Goal: Task Accomplishment & Management: Manage account settings

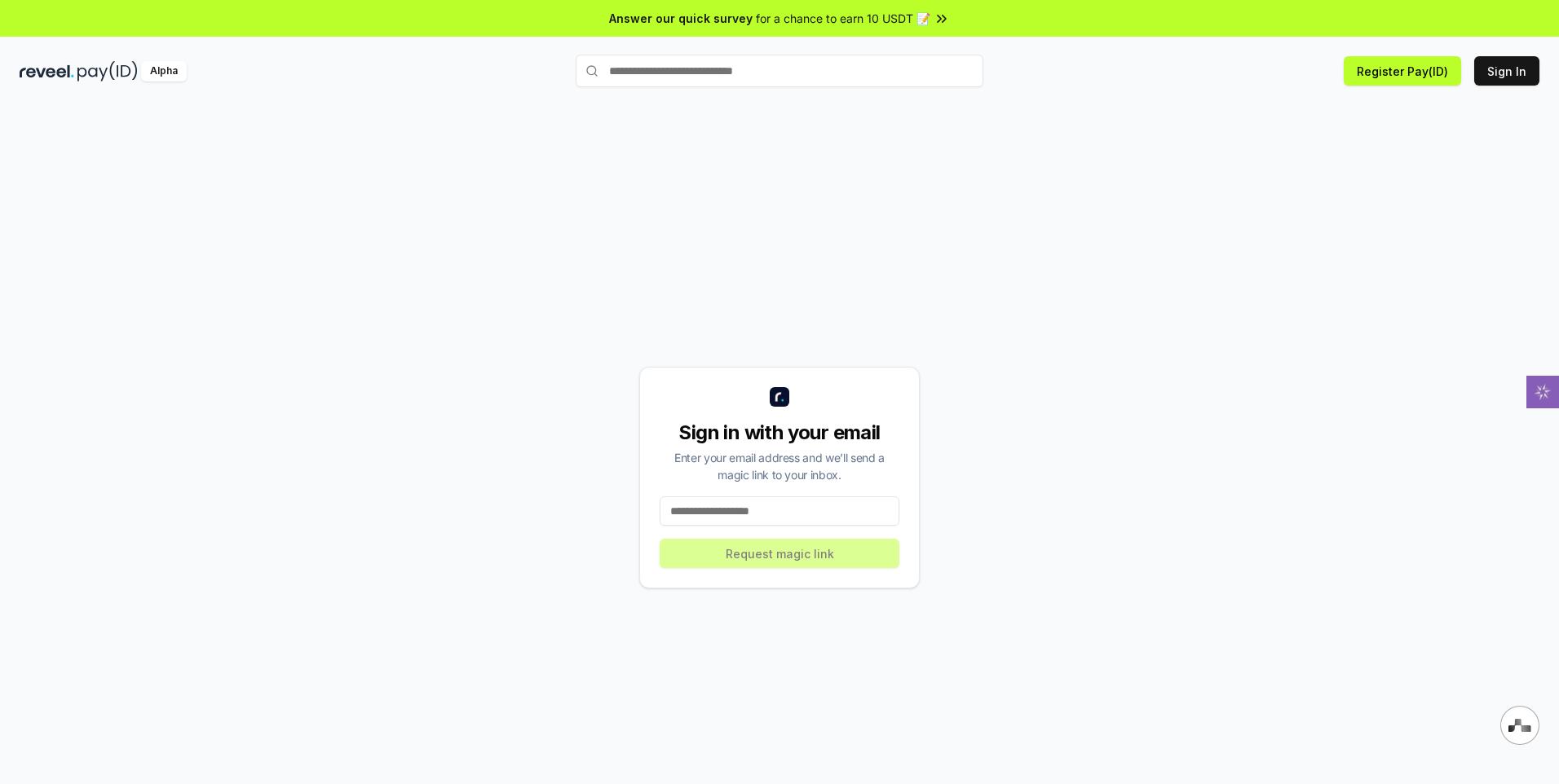
drag, startPoint x: 718, startPoint y: 332, endPoint x: 702, endPoint y: 512, distance: 180.7
click at [702, 512] on input at bounding box center [779, 511] width 240 height 30
click at [747, 572] on div "Sign in with your email Enter your email address and we’ll send a magic link to…" at bounding box center [779, 478] width 280 height 222
click at [747, 504] on input at bounding box center [779, 511] width 240 height 30
type input "**********"
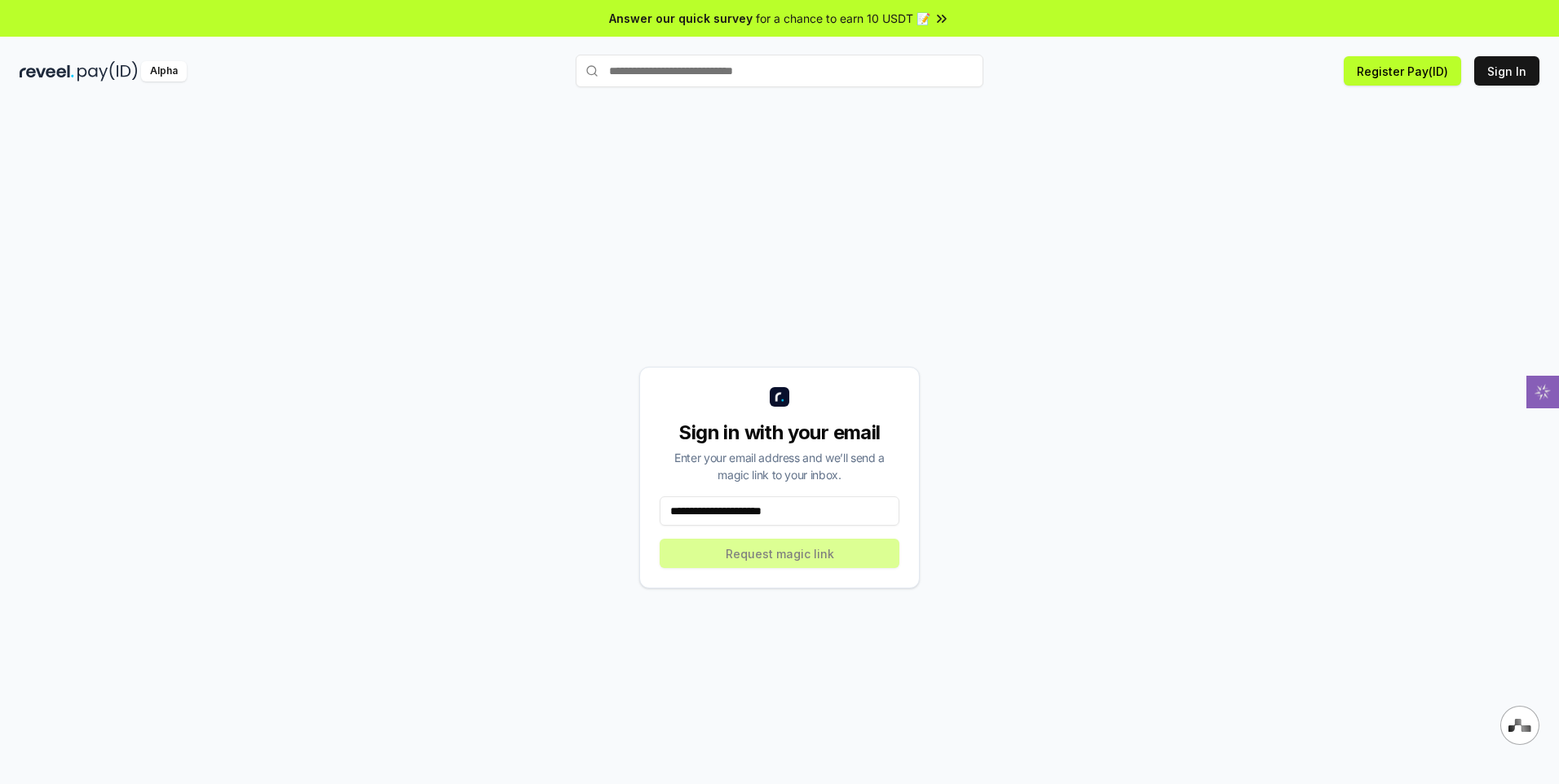
drag, startPoint x: 747, startPoint y: 524, endPoint x: 761, endPoint y: 565, distance: 43.3
click at [761, 565] on button "Request magic link" at bounding box center [779, 553] width 240 height 30
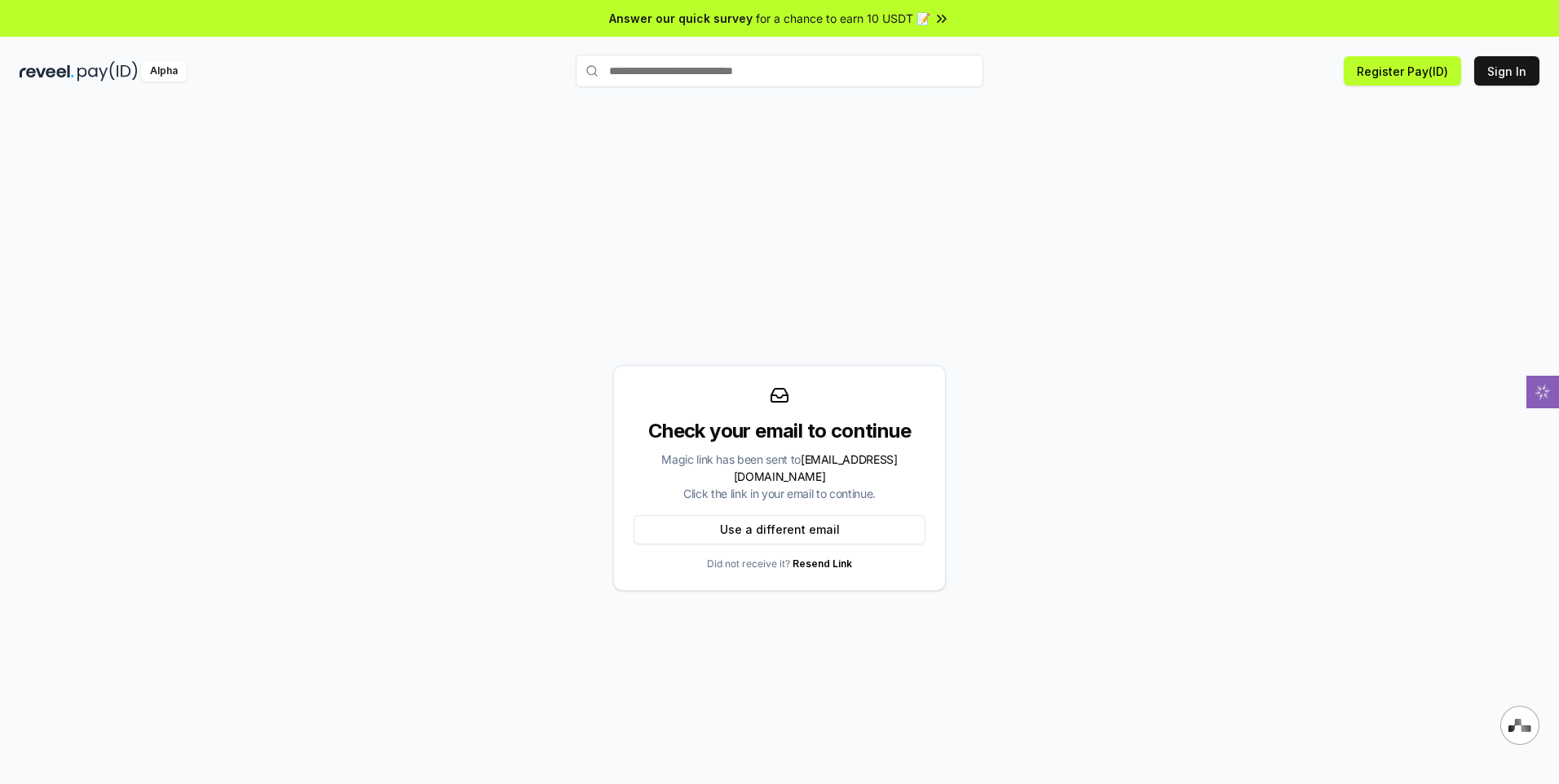
drag, startPoint x: 775, startPoint y: 540, endPoint x: 983, endPoint y: -5, distance: 583.3
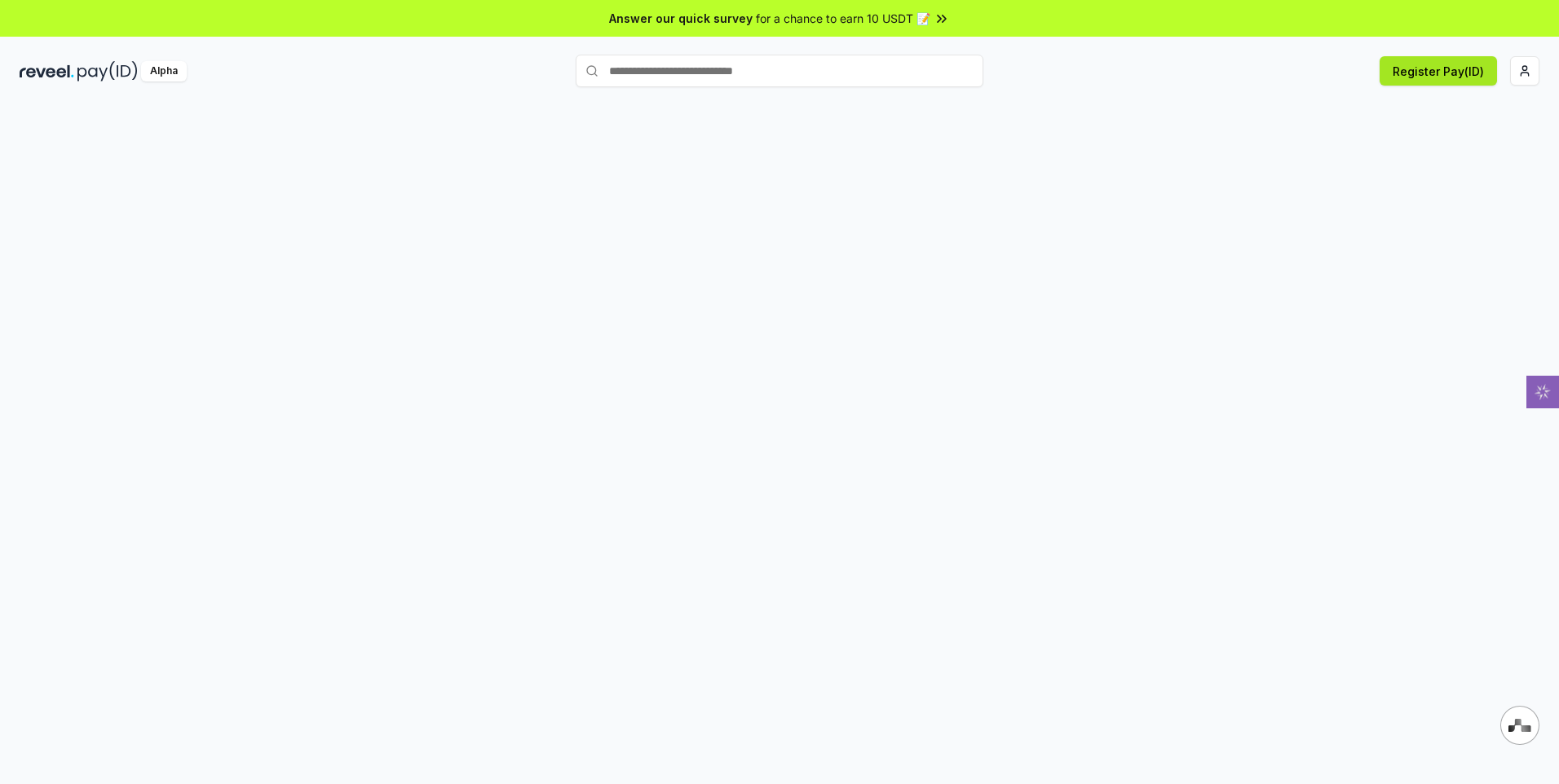
click at [1423, 79] on button "Register Pay(ID)" at bounding box center [1438, 70] width 117 height 30
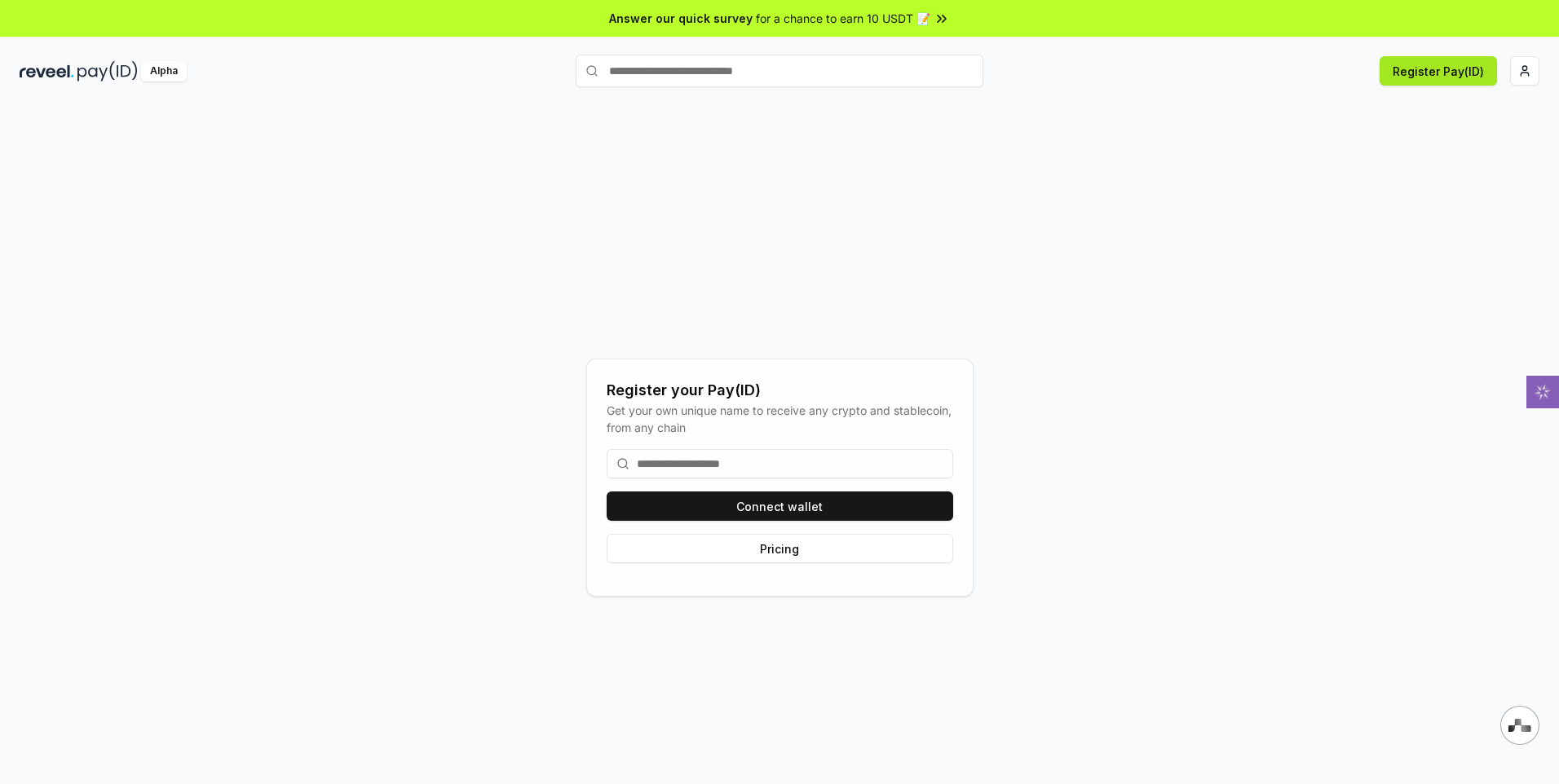
click at [1438, 69] on button "Register Pay(ID)" at bounding box center [1438, 70] width 117 height 30
drag, startPoint x: 770, startPoint y: 135, endPoint x: 729, endPoint y: 93, distance: 58.7
drag, startPoint x: 727, startPoint y: 88, endPoint x: 710, endPoint y: 468, distance: 380.4
click at [710, 468] on input at bounding box center [780, 463] width 346 height 30
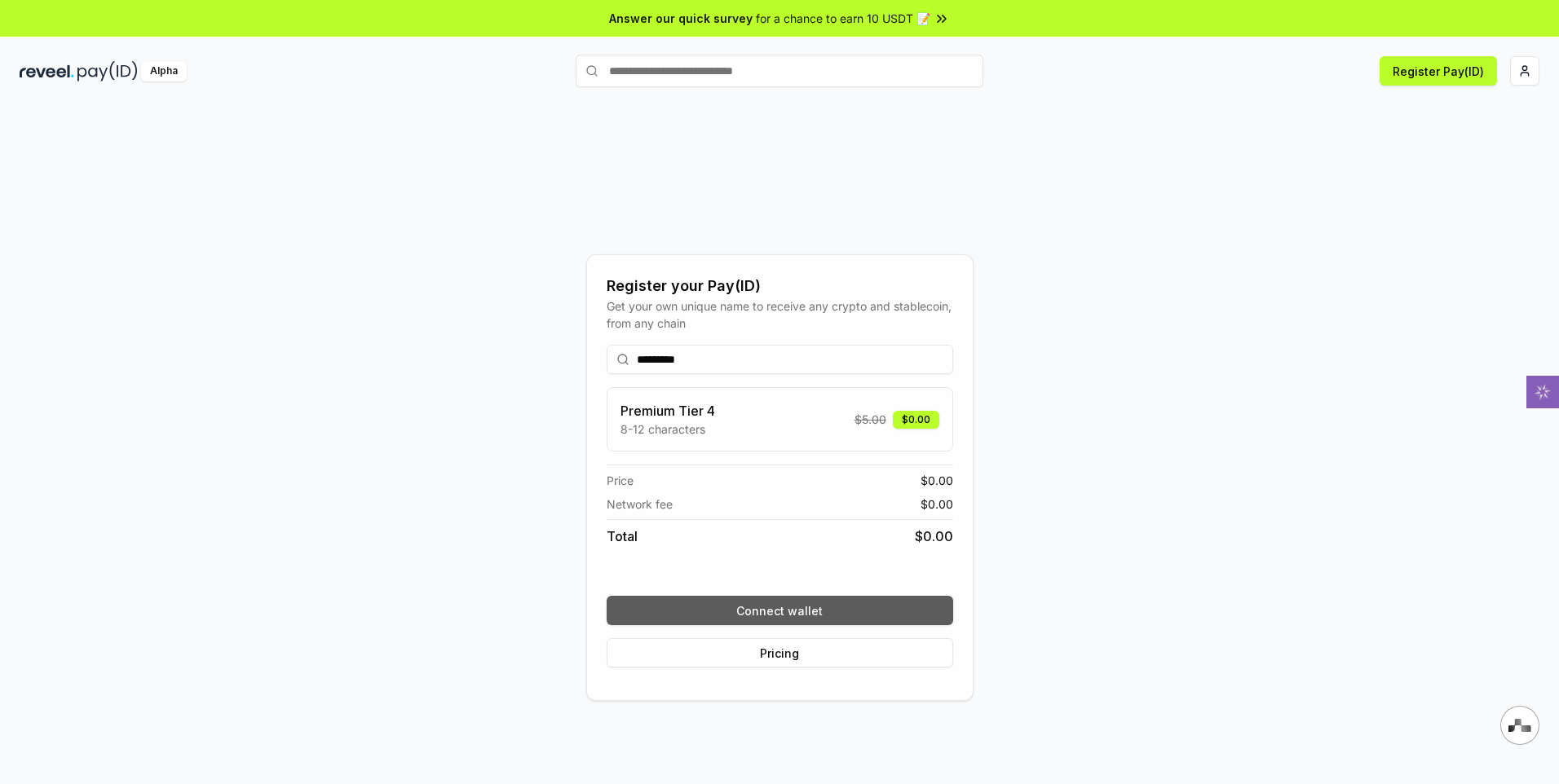
type input "*********"
click at [794, 610] on button "Connect wallet" at bounding box center [780, 610] width 346 height 30
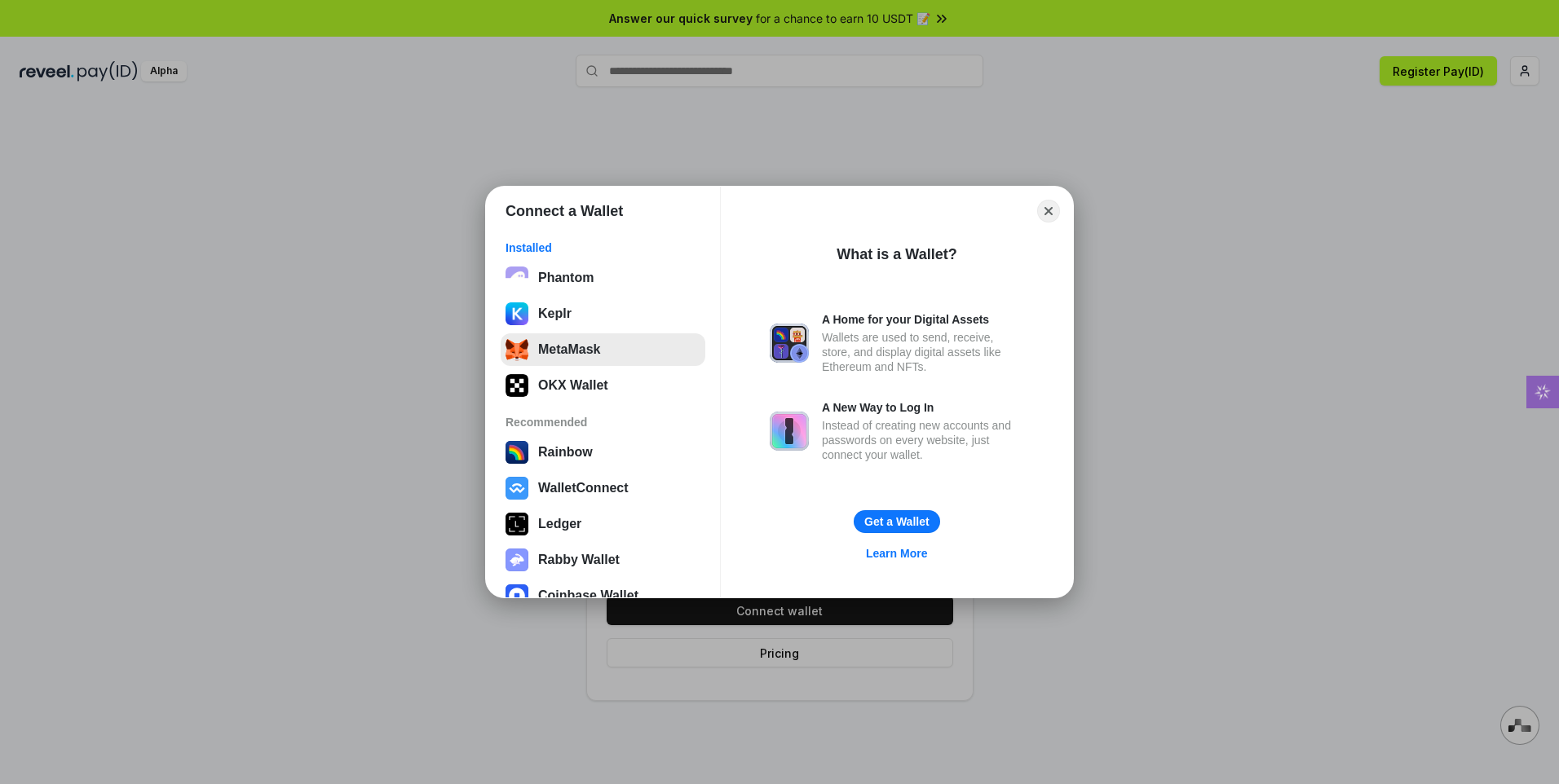
click at [530, 344] on div "MetaMask" at bounding box center [603, 349] width 195 height 23
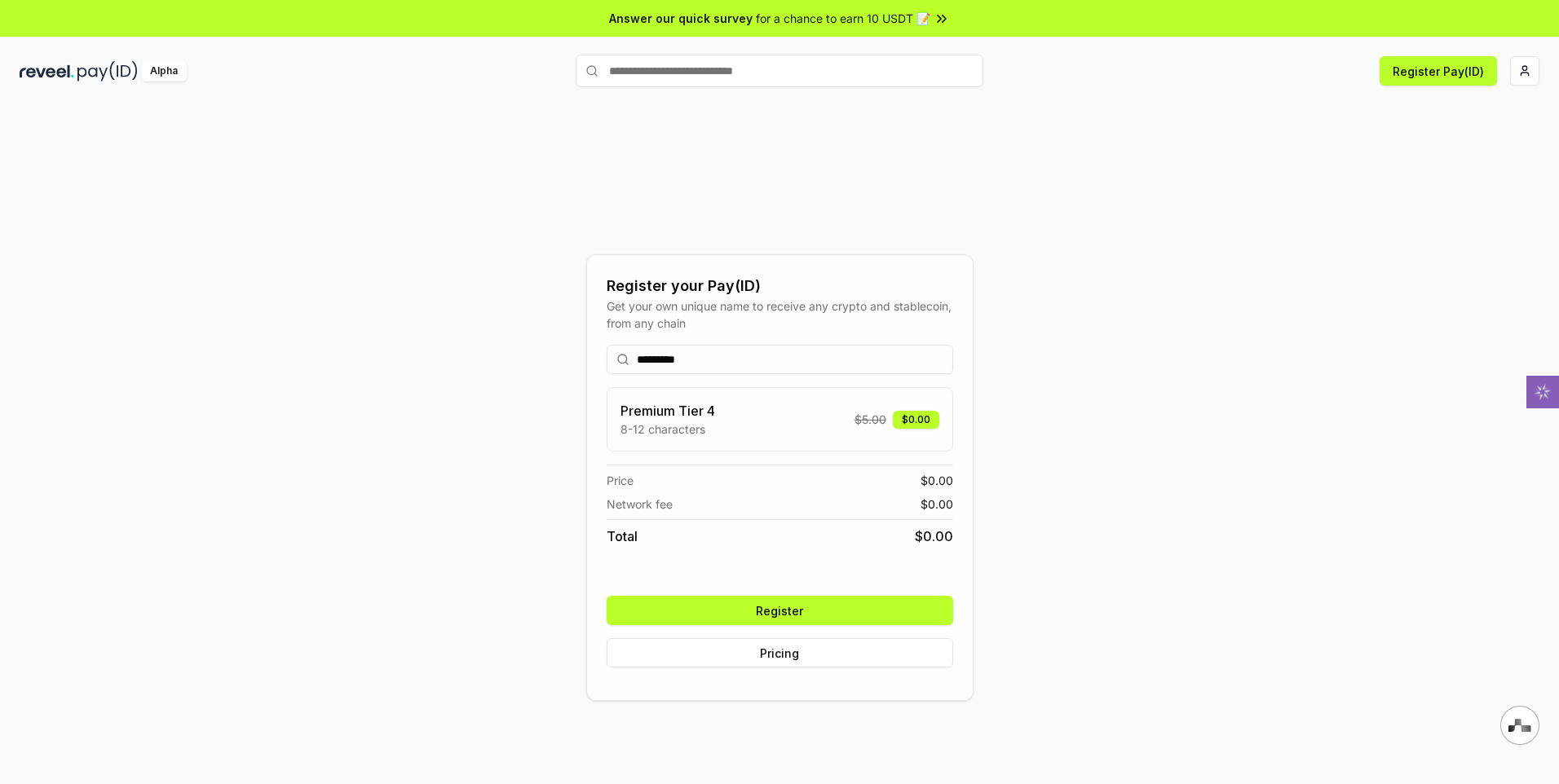
click at [796, 611] on button "Register" at bounding box center [780, 610] width 346 height 30
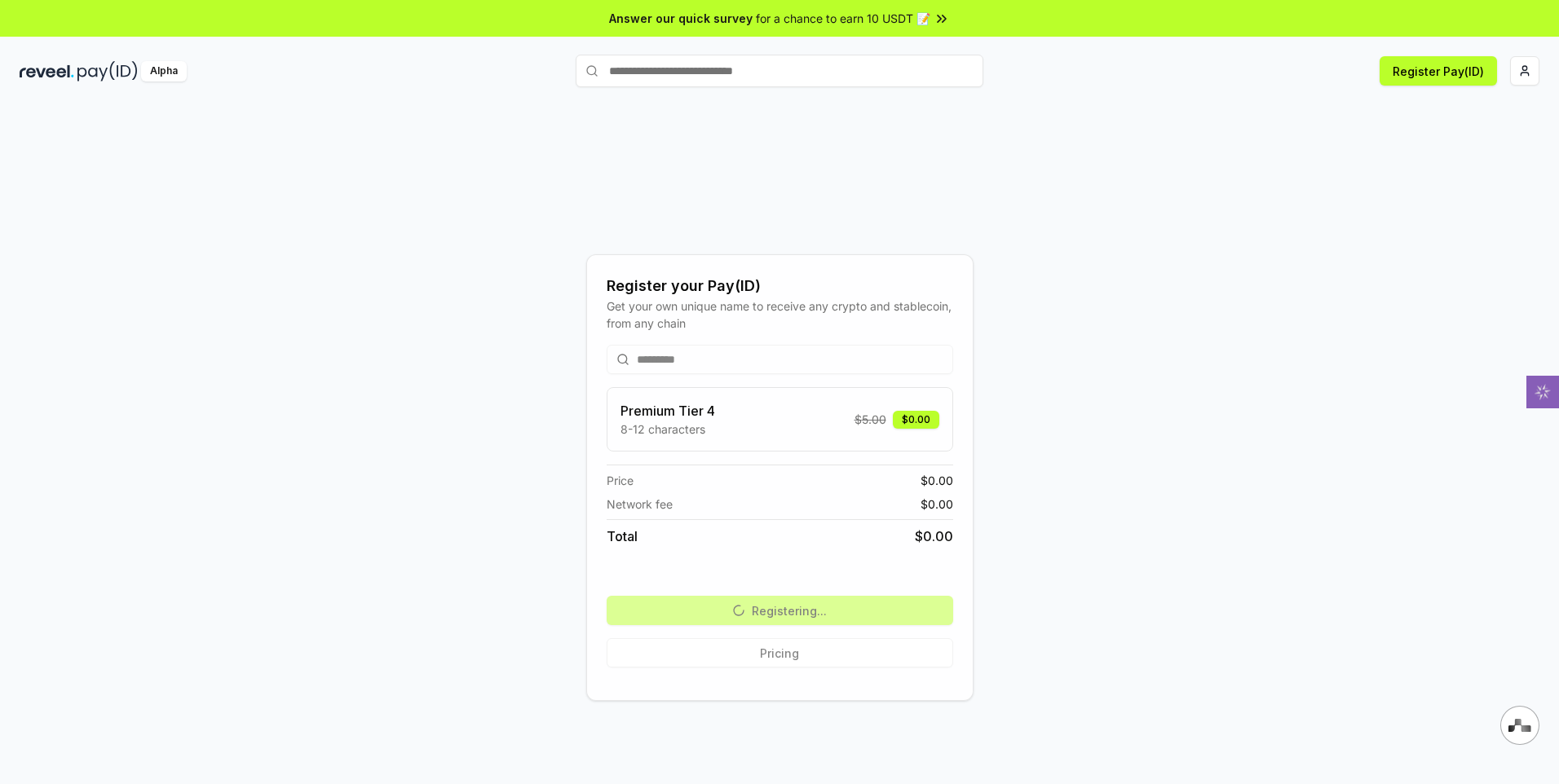
click at [868, 157] on div "Register your Pay(ID) Get your own unique name to receive any crypto and stable…" at bounding box center [779, 477] width 1519 height 706
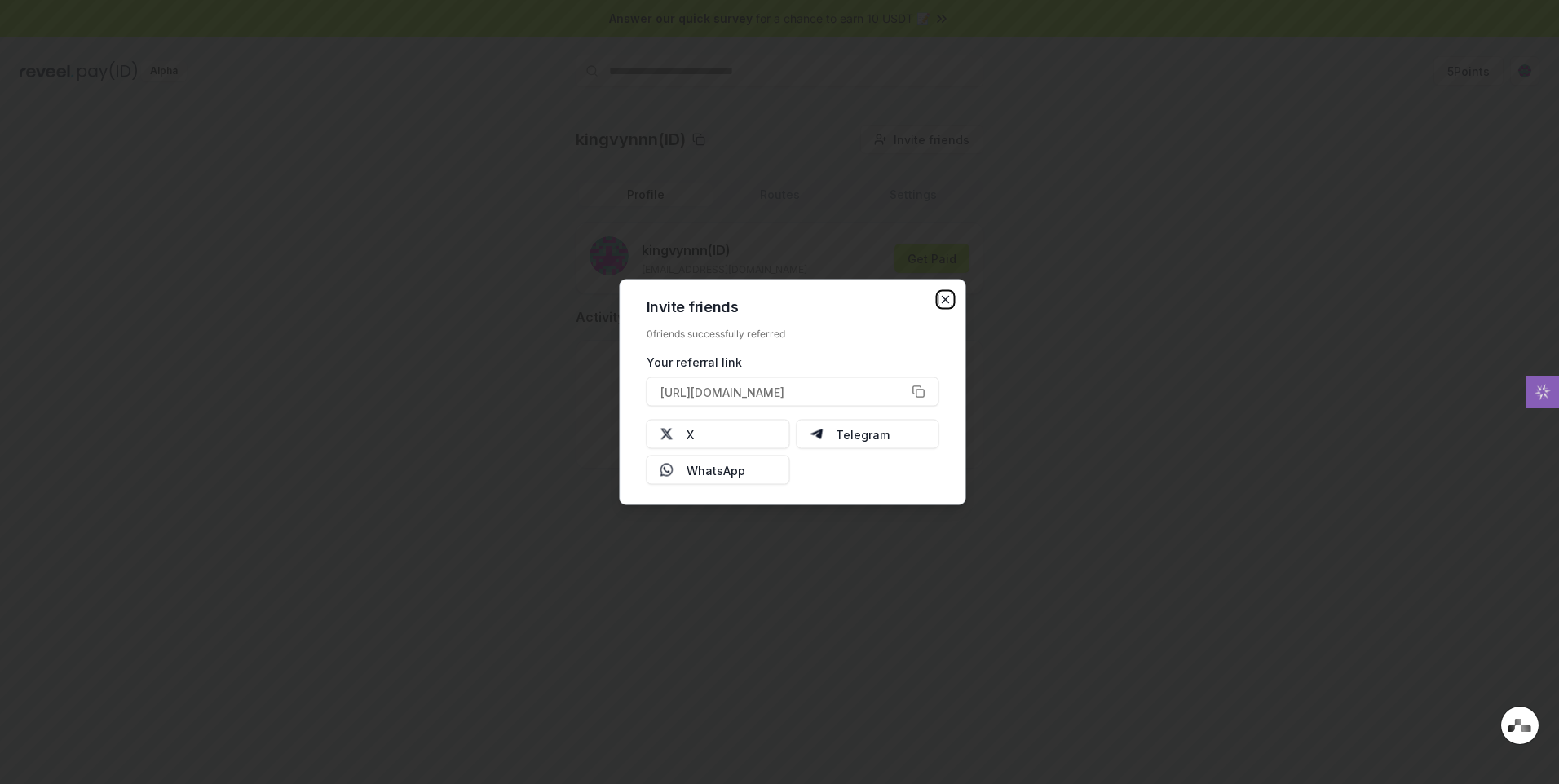
click at [948, 299] on icon "button" at bounding box center [946, 299] width 13 height 13
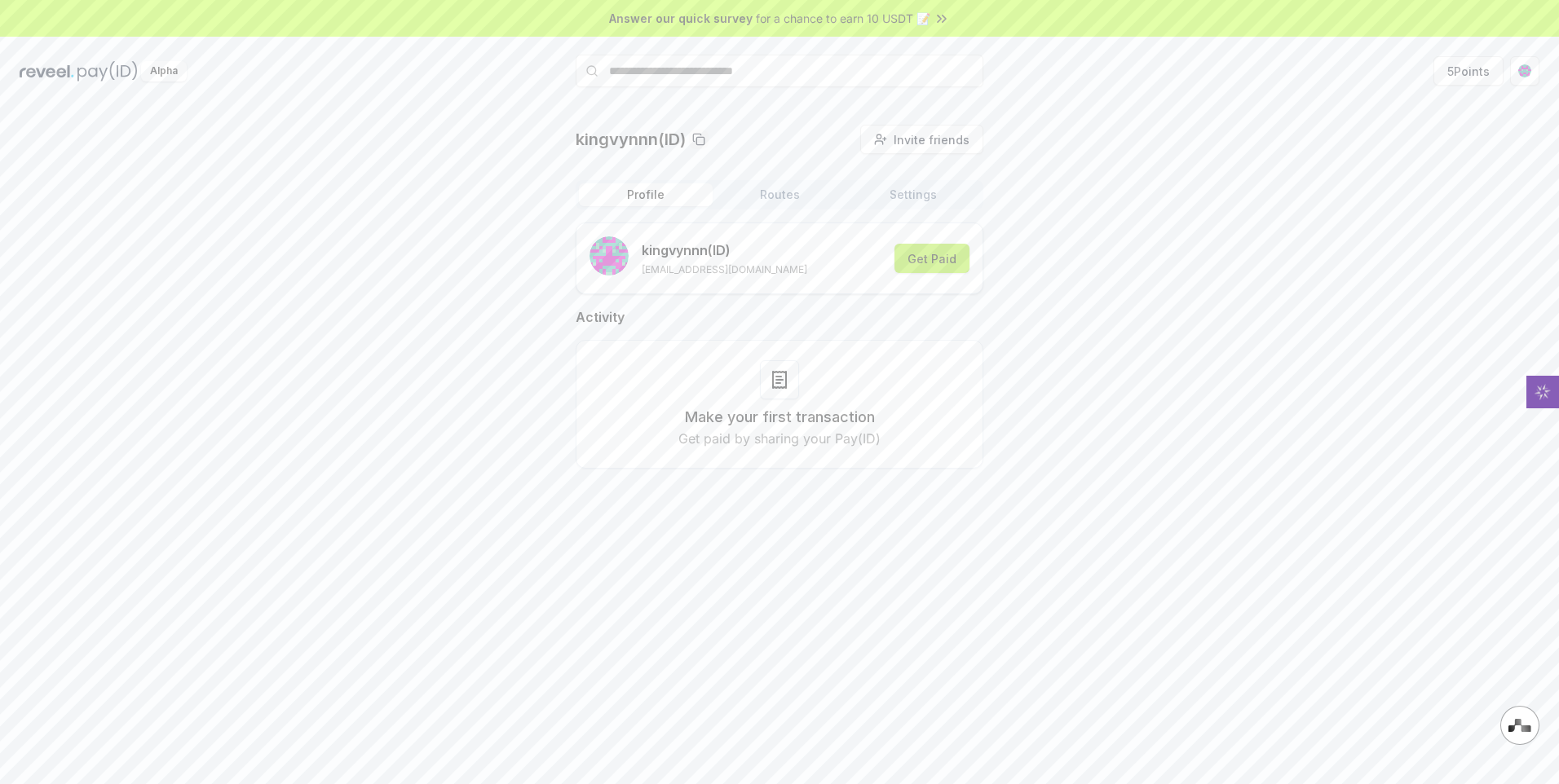
click at [934, 261] on button "Get Paid" at bounding box center [931, 258] width 75 height 30
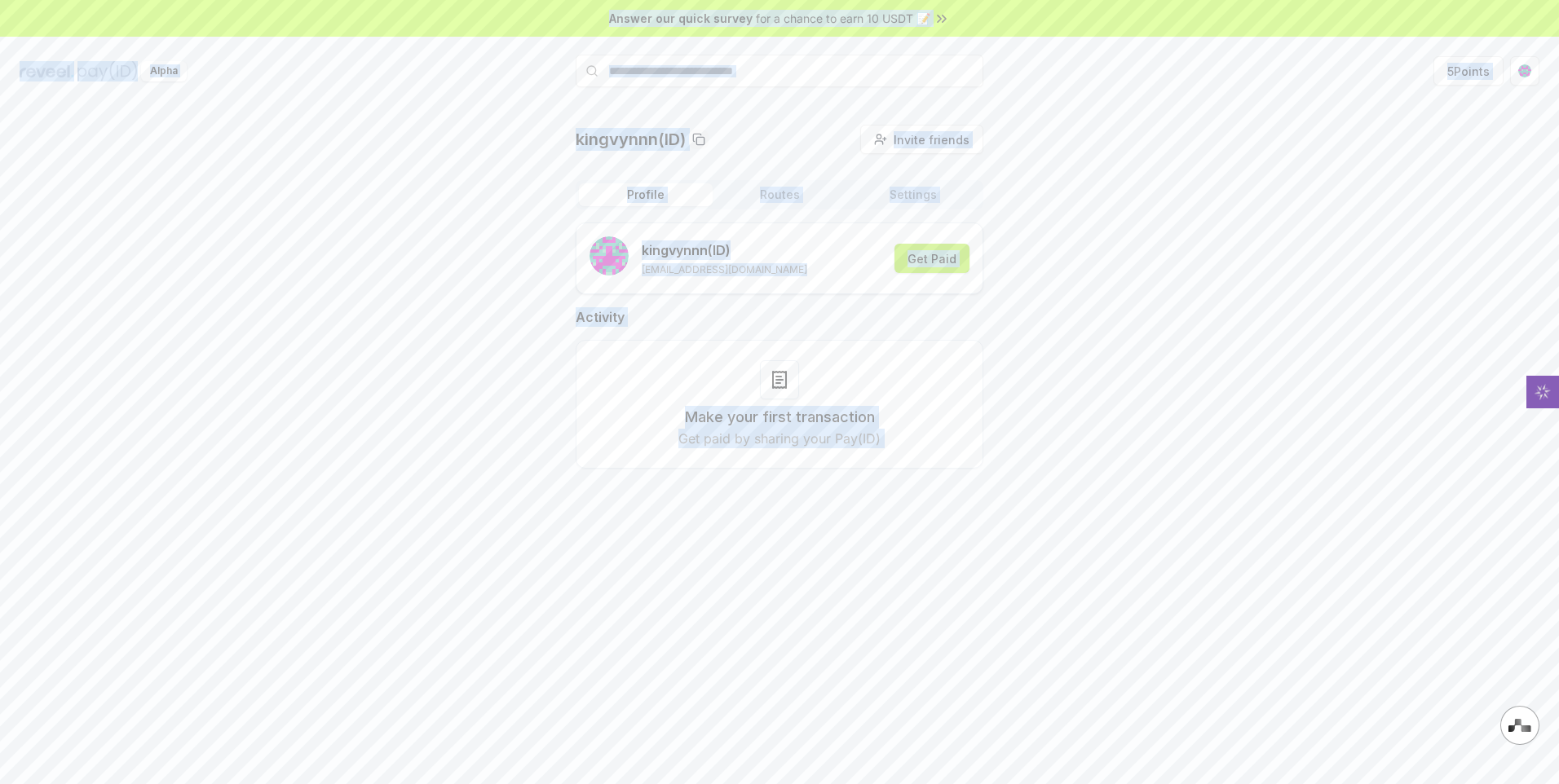
click at [934, 261] on body "Answer our quick survey for a chance to earn 10 USDT 📝 Alpha 5 Points kingvynnn…" at bounding box center [779, 392] width 1559 height 784
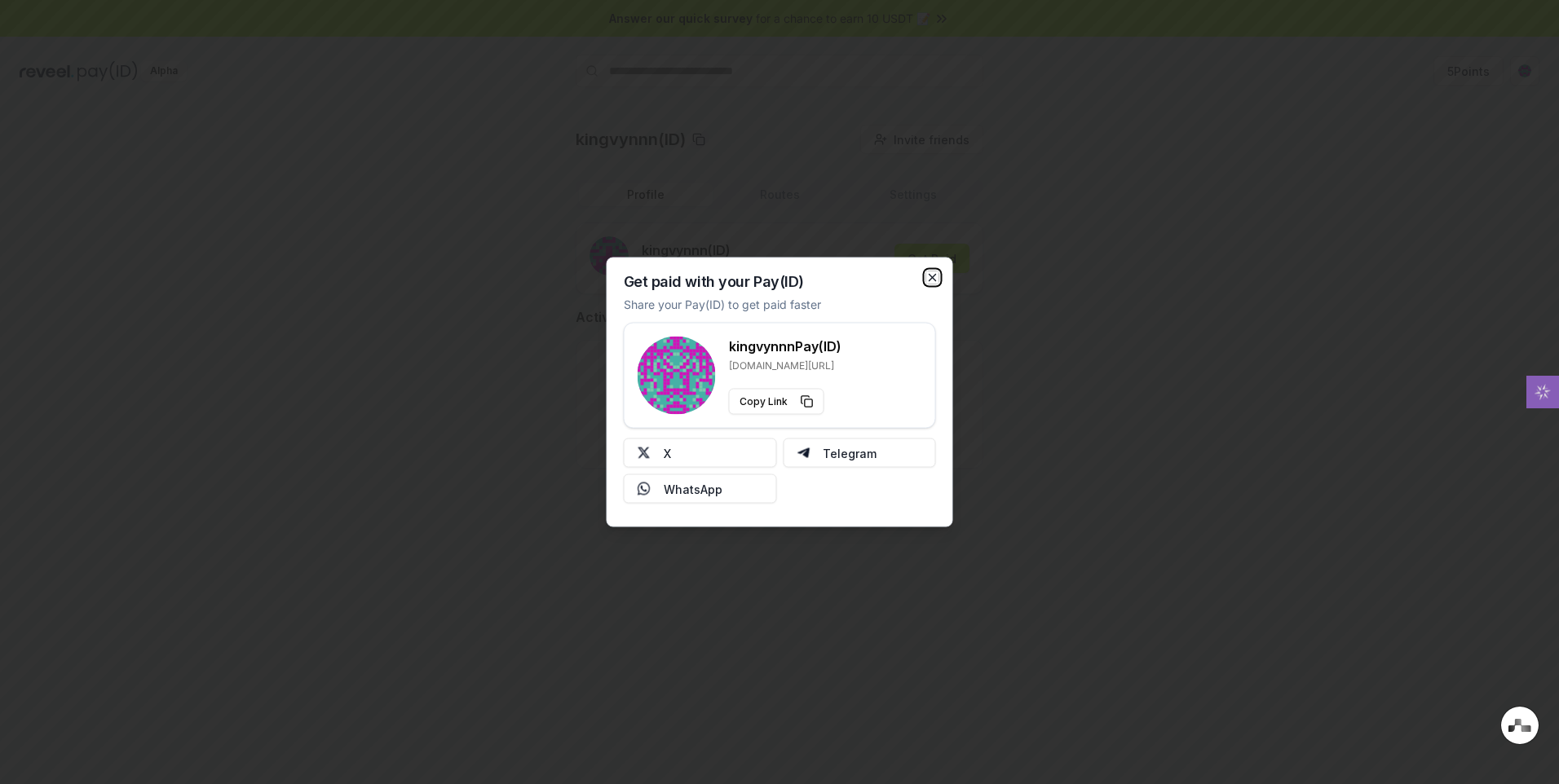
click at [934, 274] on icon "button" at bounding box center [932, 278] width 13 height 13
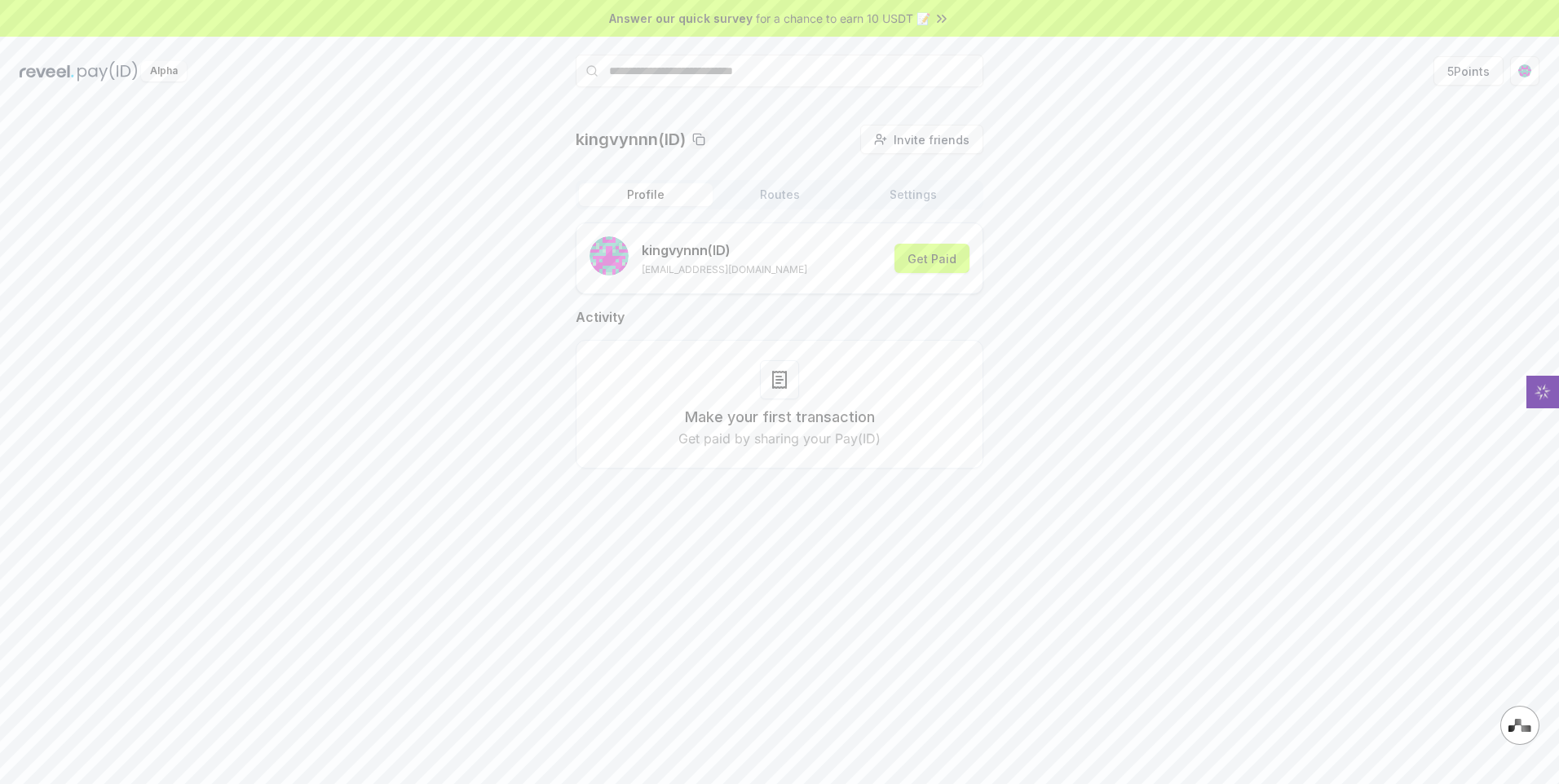
drag, startPoint x: 897, startPoint y: 288, endPoint x: 764, endPoint y: 382, distance: 162.9
drag, startPoint x: 764, startPoint y: 382, endPoint x: 775, endPoint y: 192, distance: 190.3
click at [775, 192] on button "Routes" at bounding box center [779, 194] width 133 height 23
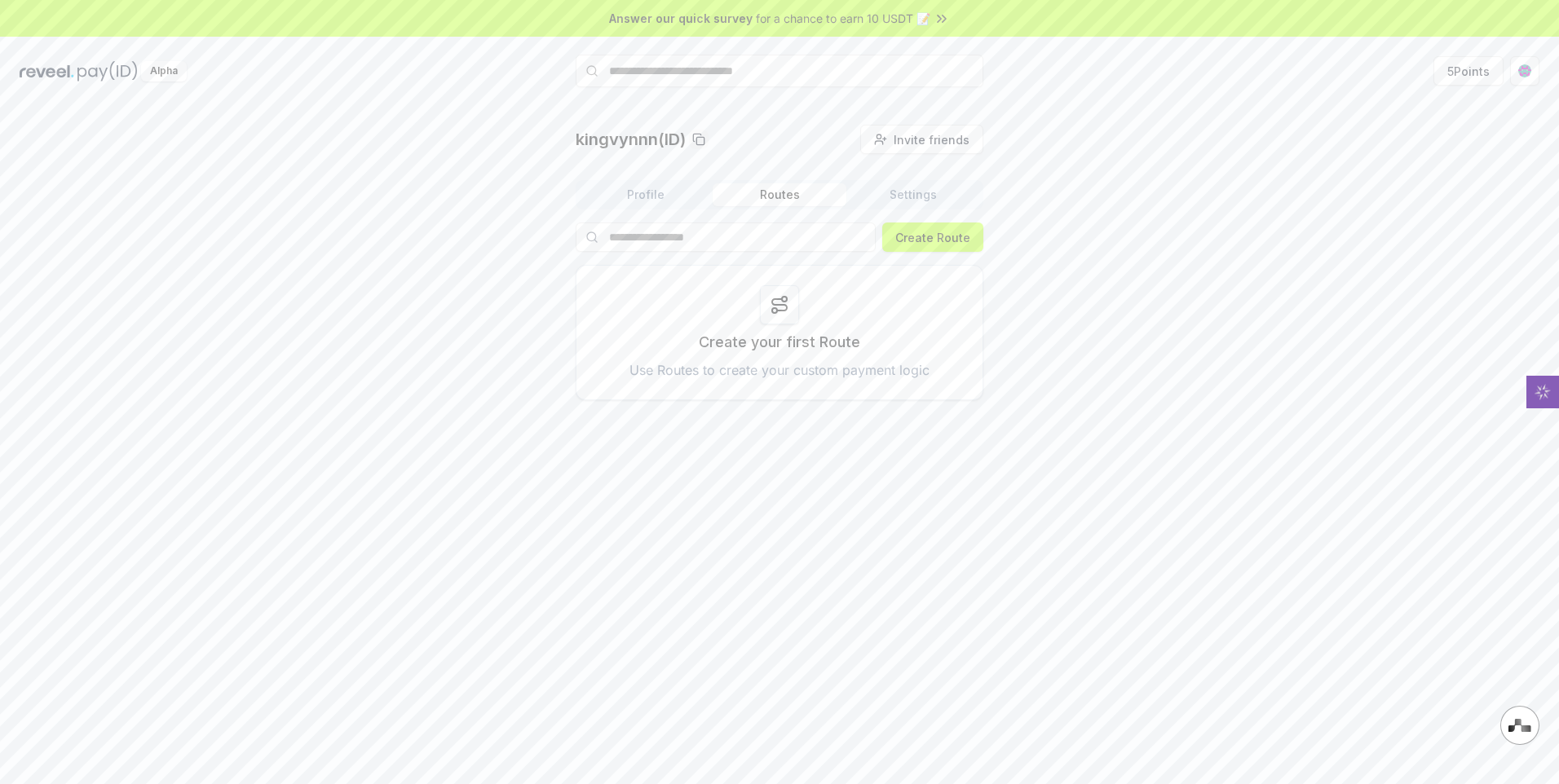
click at [766, 331] on p "Create your first Route" at bounding box center [779, 342] width 161 height 23
click at [786, 310] on icon at bounding box center [779, 305] width 14 height 12
drag, startPoint x: 786, startPoint y: 310, endPoint x: 885, endPoint y: 185, distance: 159.5
click at [885, 185] on button "Settings" at bounding box center [912, 194] width 133 height 23
click at [1469, 74] on button "5 Points" at bounding box center [1468, 70] width 70 height 30
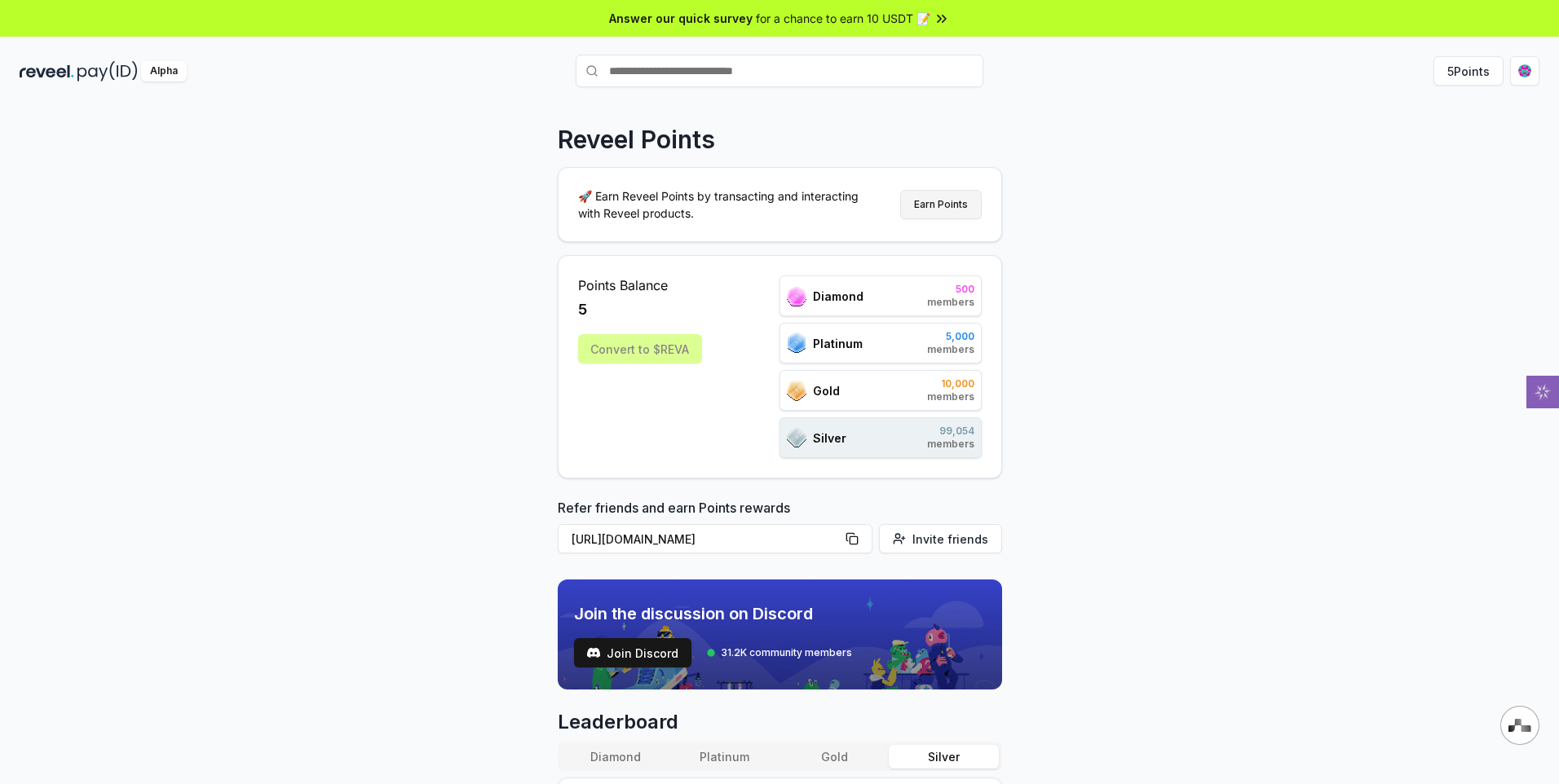
click at [933, 205] on button "Earn Points" at bounding box center [940, 205] width 81 height 30
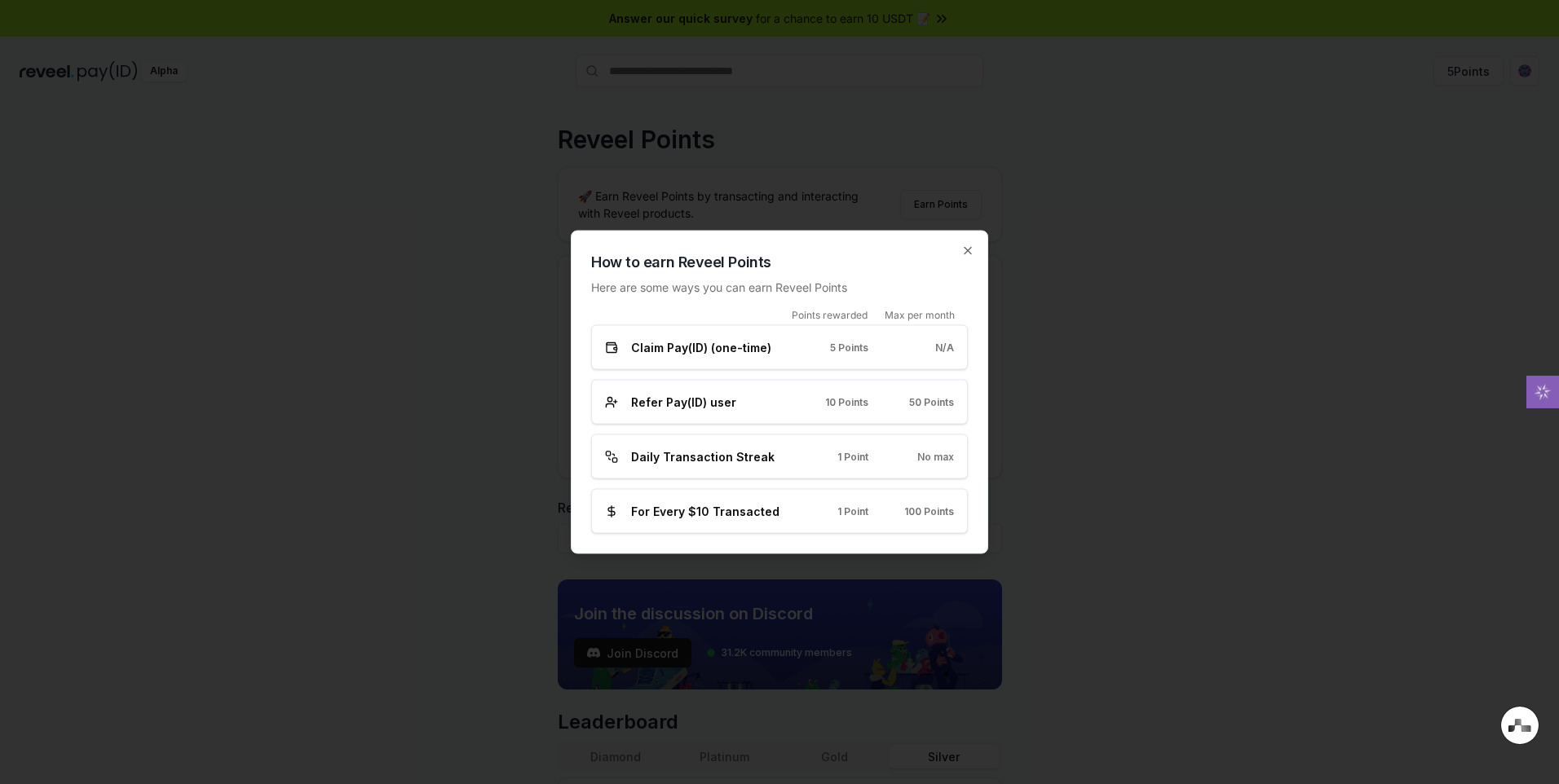
click at [759, 339] on span "Claim Pay(ID) (one-time)" at bounding box center [702, 347] width 141 height 17
click at [966, 254] on icon "button" at bounding box center [967, 251] width 13 height 13
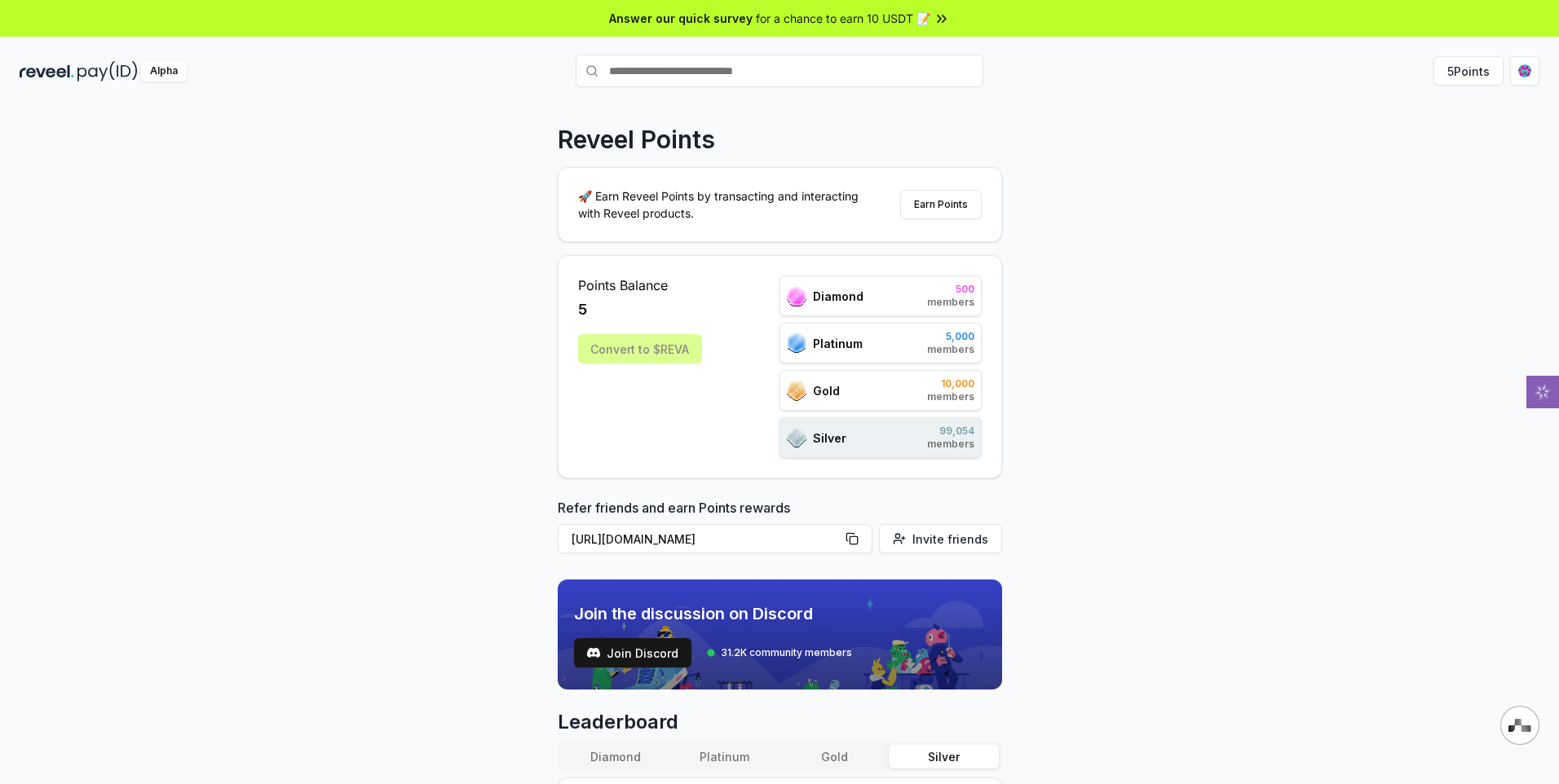
click at [795, 16] on span "for a chance to earn 10 USDT 📝" at bounding box center [842, 18] width 174 height 17
click at [769, 102] on div "Reveel Points 🚀 Earn Reveel Points by transacting and interacting with Reveel p…" at bounding box center [779, 460] width 1559 height 738
drag, startPoint x: 774, startPoint y: 105, endPoint x: 1521, endPoint y: 70, distance: 747.8
click at [1521, 70] on html "Answer our quick survey for a chance to earn 10 USDT 📝 Alpha 5 Points Reveel Po…" at bounding box center [779, 392] width 1559 height 784
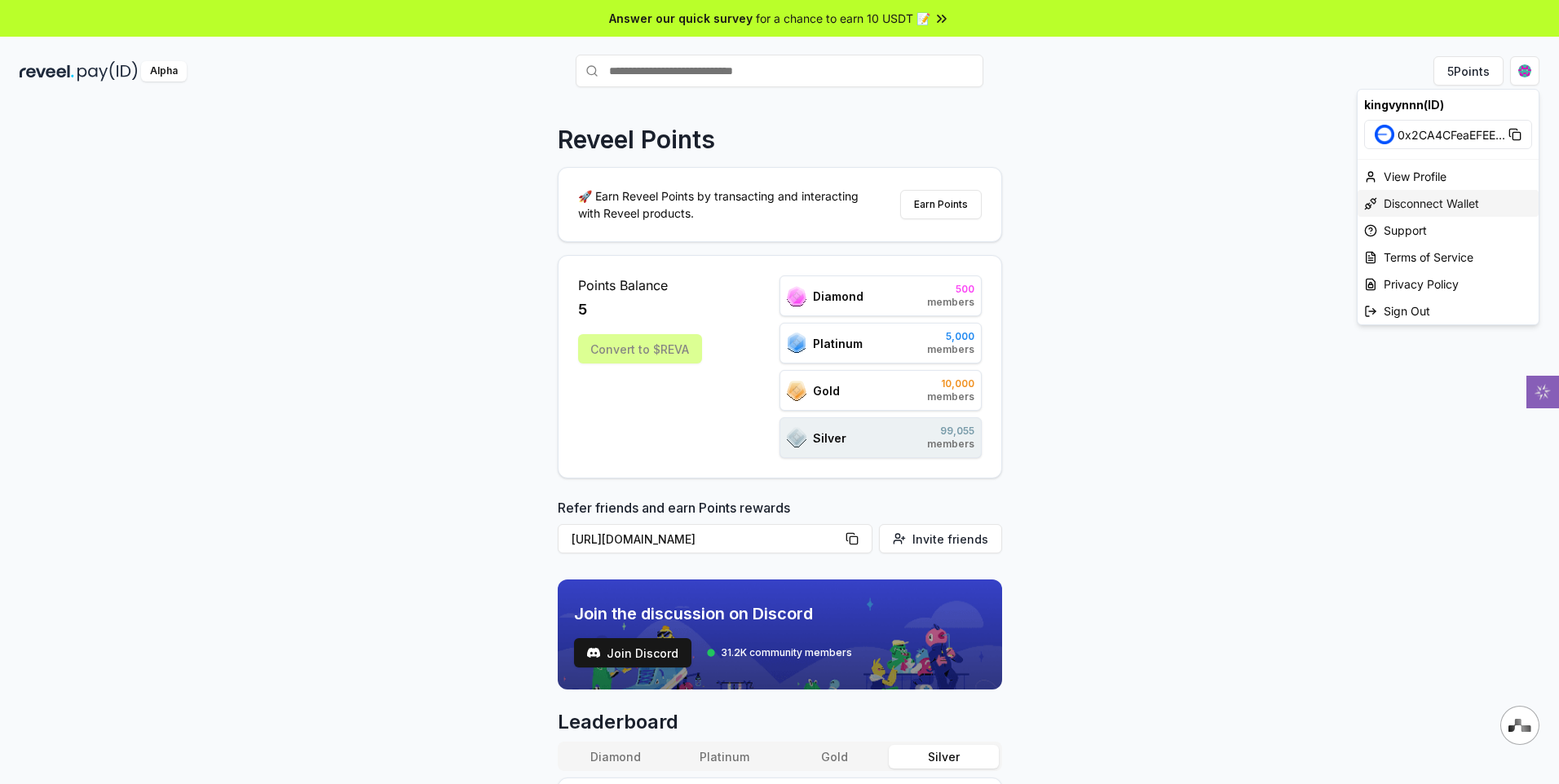
click at [1431, 207] on div "Disconnect Wallet" at bounding box center [1447, 204] width 181 height 27
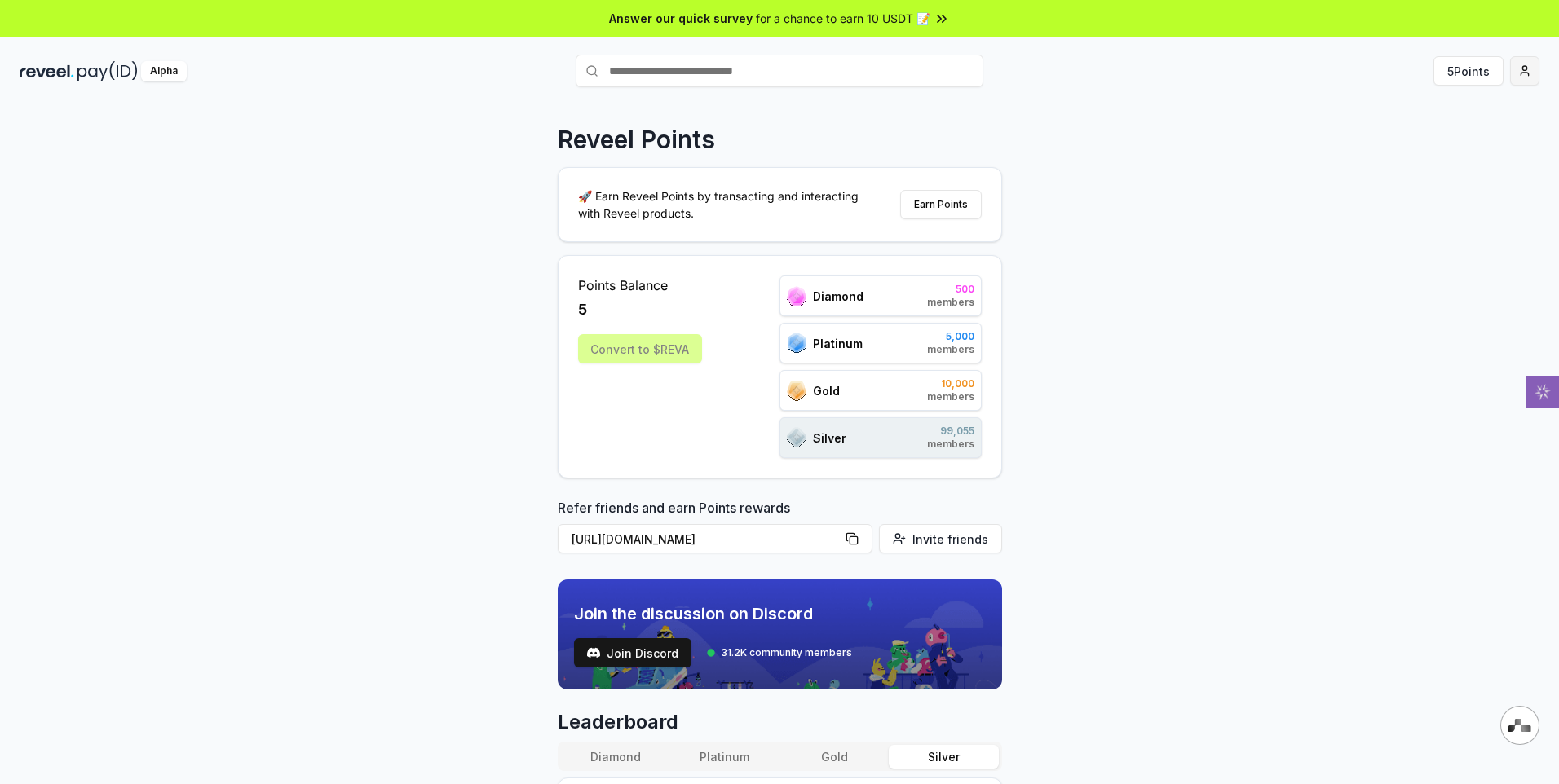
click at [1517, 66] on button "button" at bounding box center [1524, 70] width 30 height 30
click at [1517, 77] on button "button" at bounding box center [1524, 70] width 30 height 30
click at [1517, 77] on html "Answer our quick survey for a chance to earn 10 USDT 📝 Alpha 5 Points Reveel Po…" at bounding box center [779, 392] width 1559 height 784
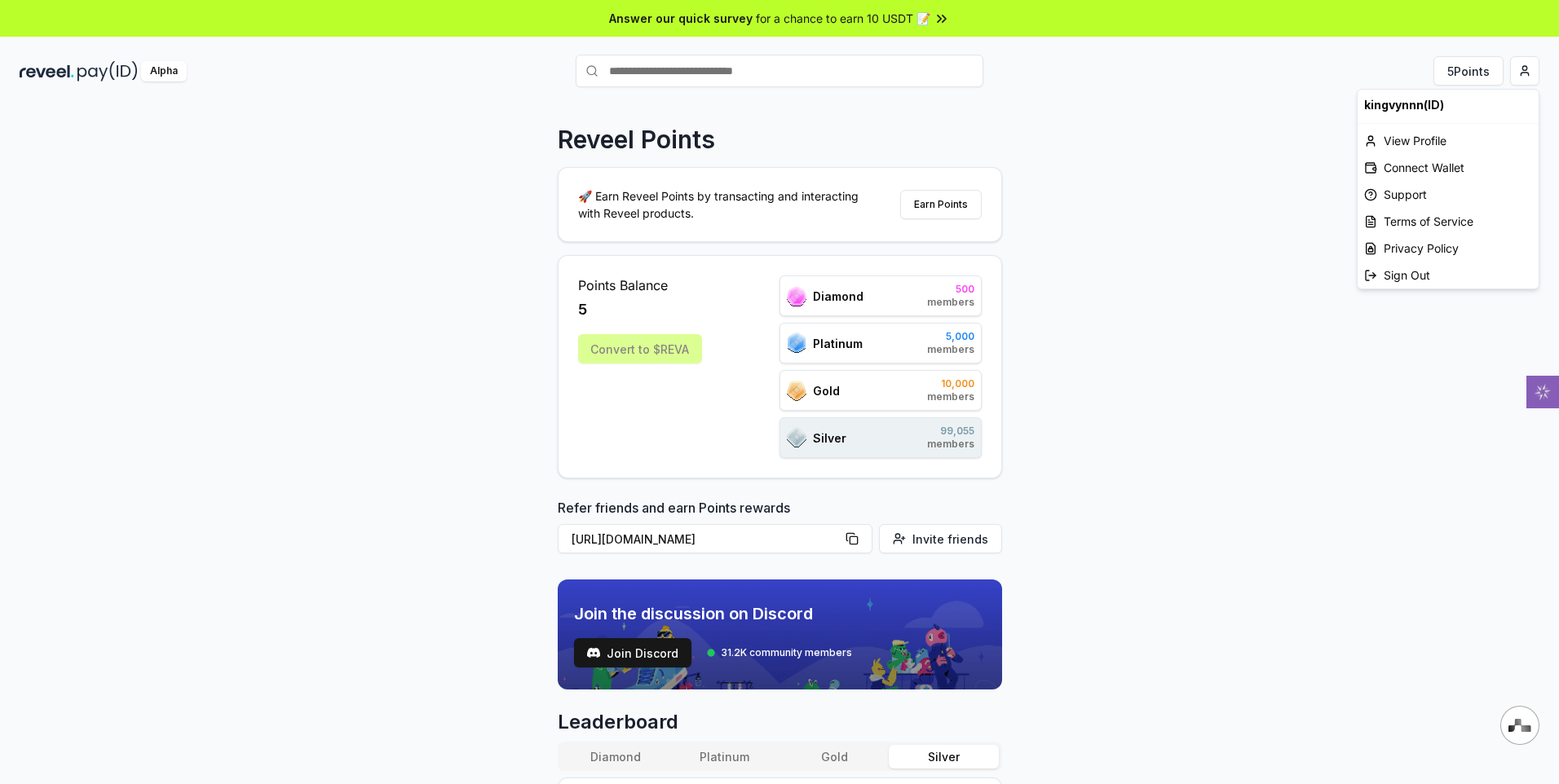
click at [1517, 77] on html "Answer our quick survey for a chance to earn 10 USDT 📝 Alpha 5 Points Reveel Po…" at bounding box center [779, 392] width 1559 height 784
drag, startPoint x: 1452, startPoint y: 168, endPoint x: 1243, endPoint y: 183, distance: 209.5
click at [1243, 183] on html "Answer our quick survey for a chance to earn 10 USDT 📝 Alpha 5 Points Reveel Po…" at bounding box center [779, 392] width 1559 height 784
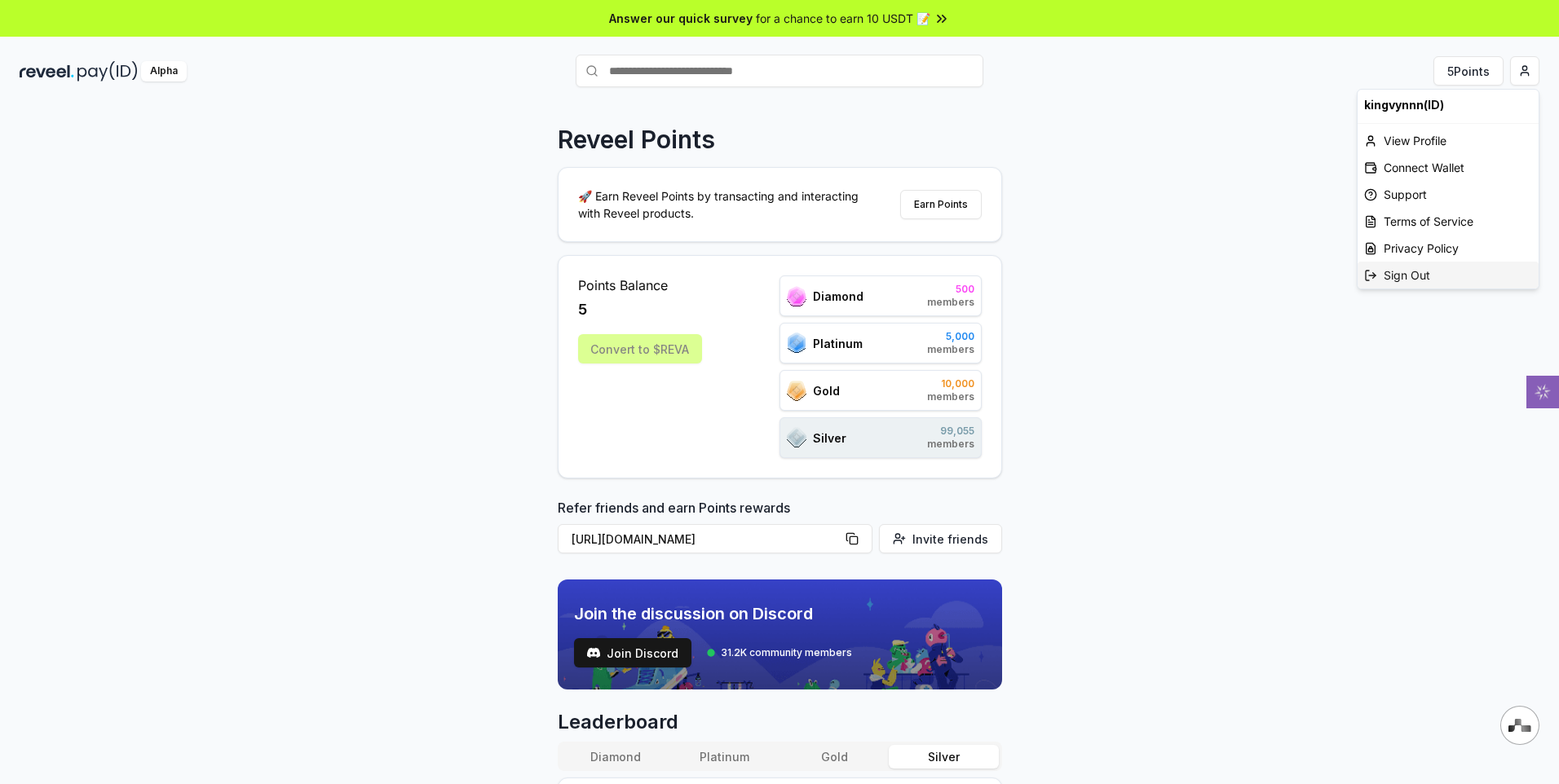
click at [1396, 267] on div "Sign Out" at bounding box center [1447, 275] width 181 height 27
